Goal: Task Accomplishment & Management: Use online tool/utility

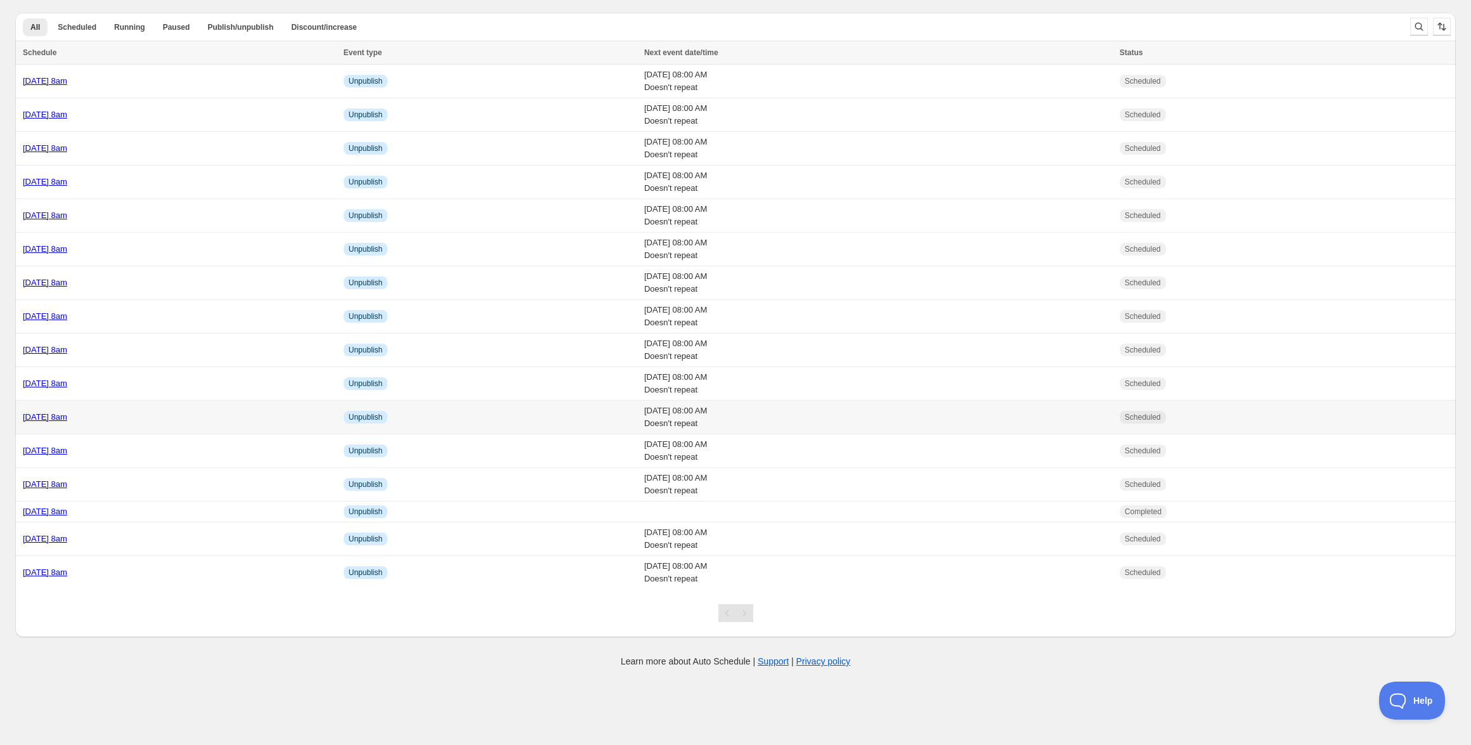
click at [110, 411] on div "[DATE] 8am" at bounding box center [179, 417] width 313 height 13
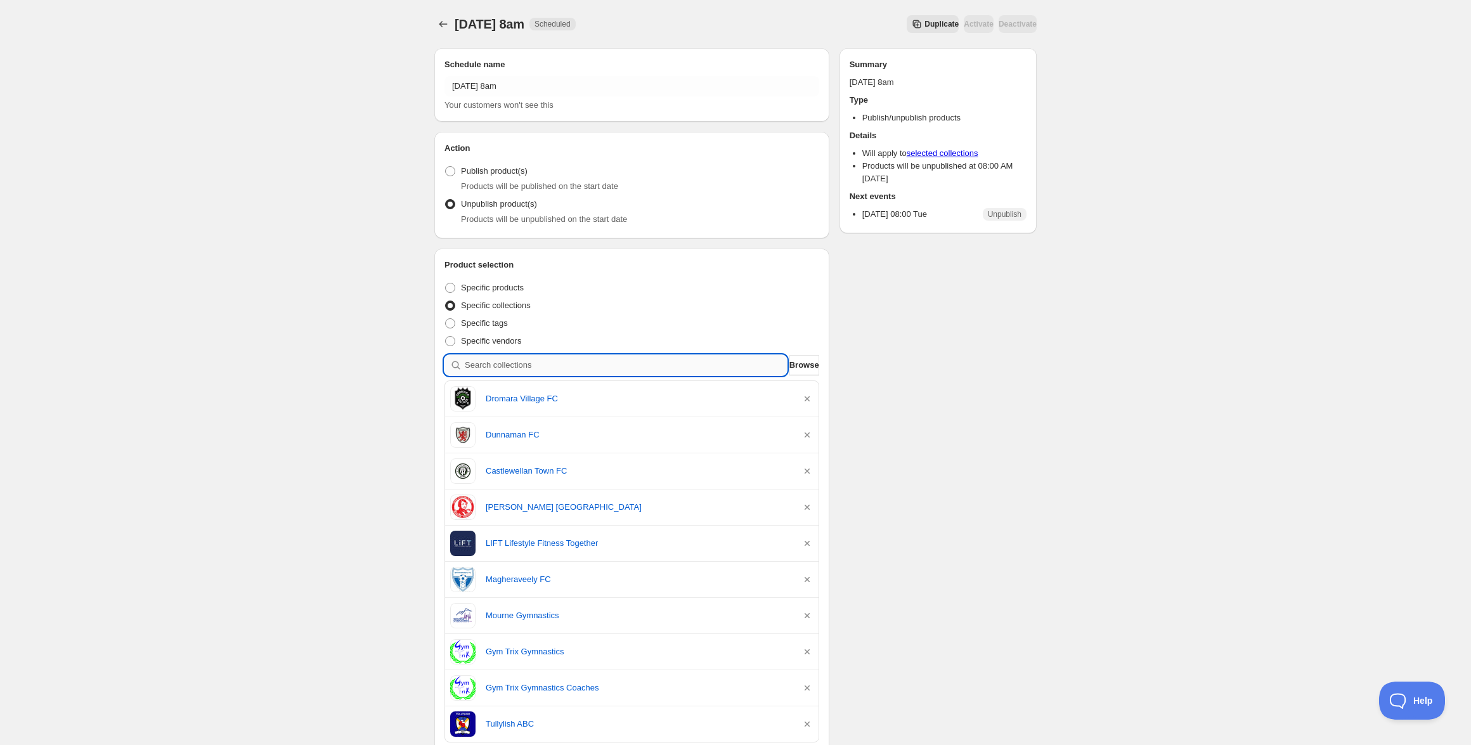
click at [582, 365] on input "search" at bounding box center [626, 365] width 322 height 20
paste input "Lurgan Model IPS Leavers"
type input "Lurgan Model IPS Leavers"
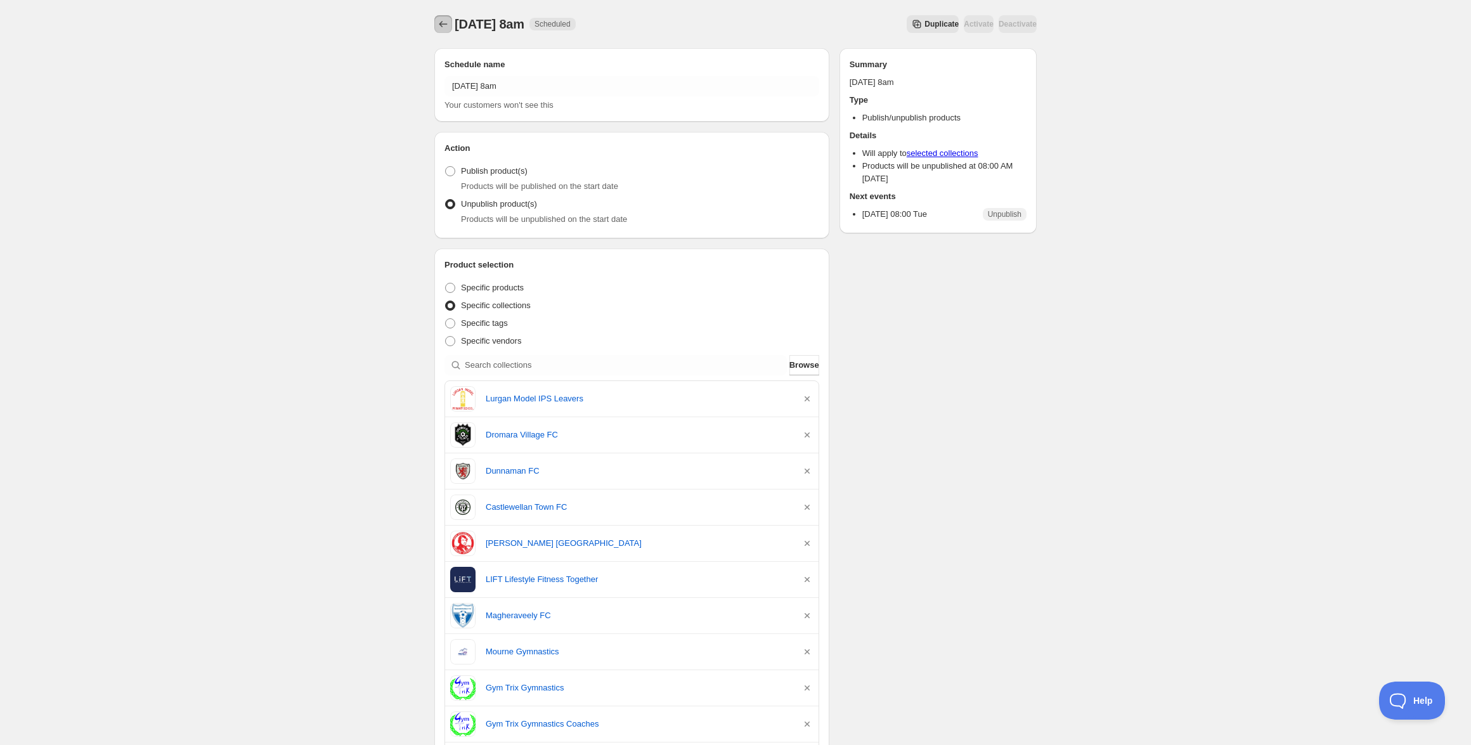
click at [441, 28] on icon "Schedules" at bounding box center [443, 24] width 13 height 13
